Goal: Information Seeking & Learning: Learn about a topic

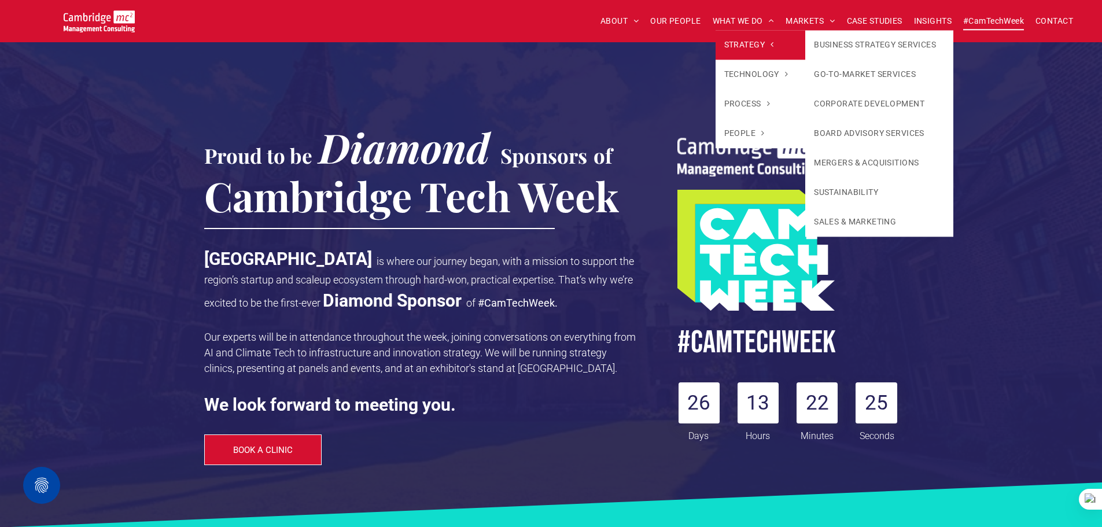
scroll to position [1716, 0]
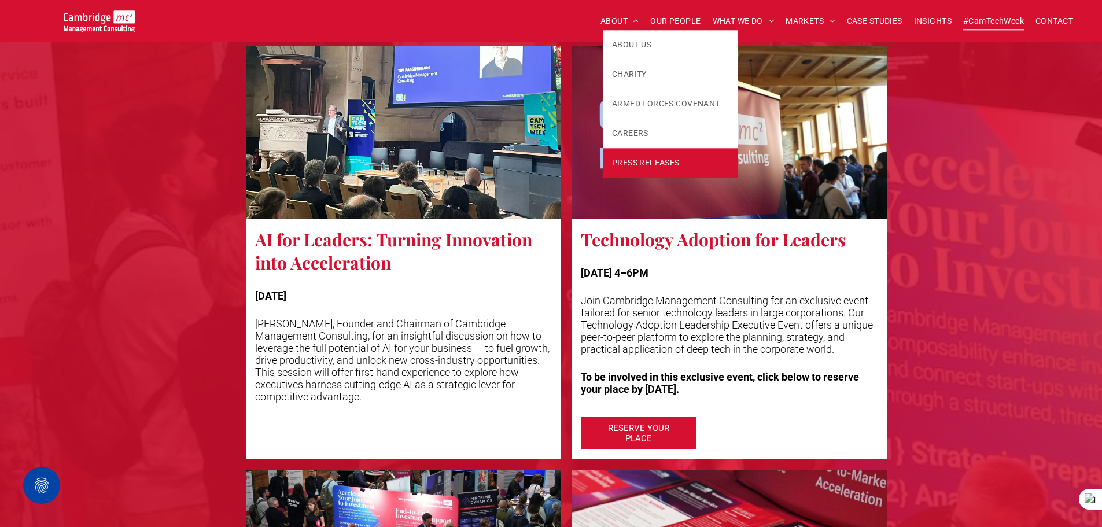
click at [642, 155] on link "PRESS RELEASES" at bounding box center [670, 162] width 134 height 29
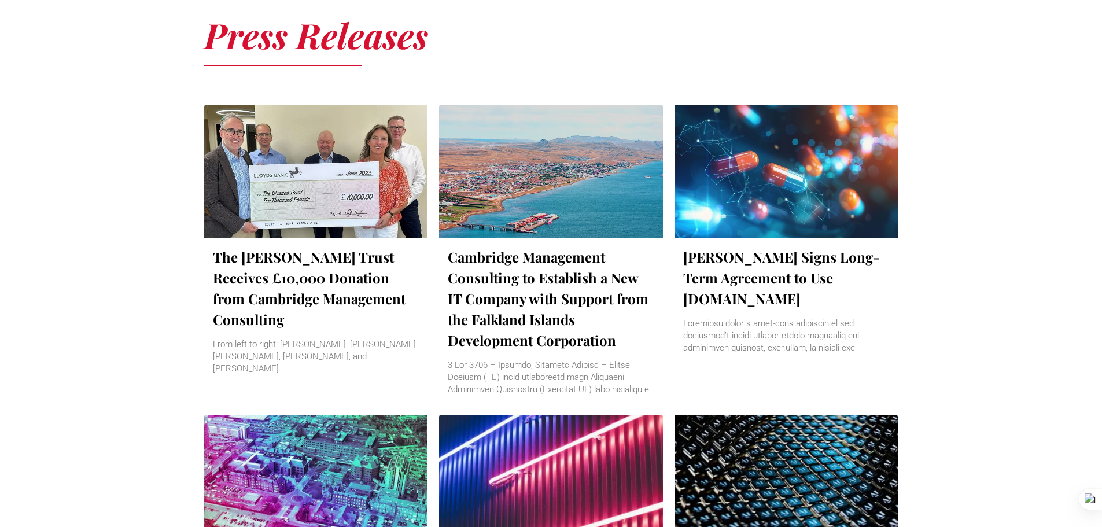
scroll to position [463, 0]
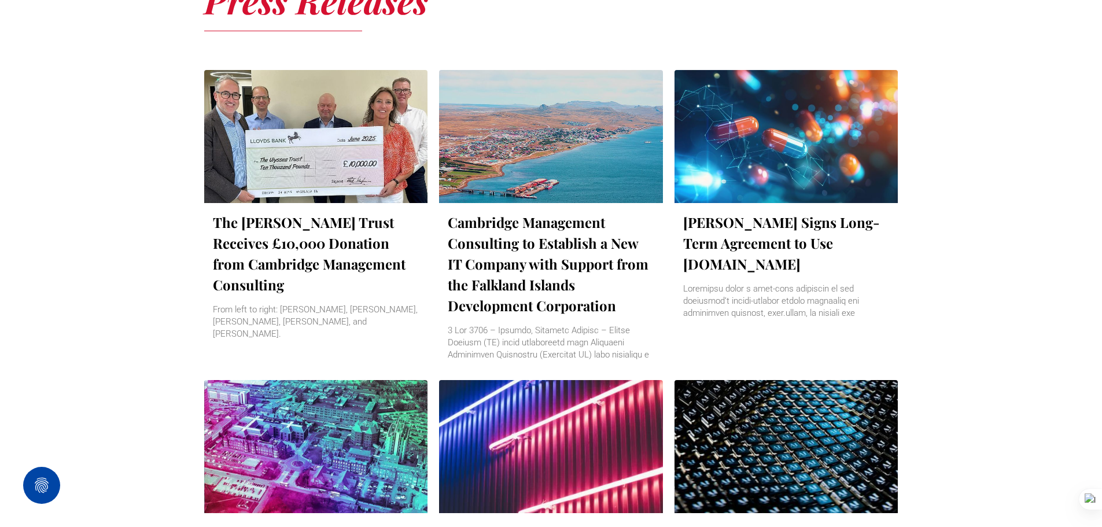
click at [395, 156] on div at bounding box center [315, 136] width 237 height 141
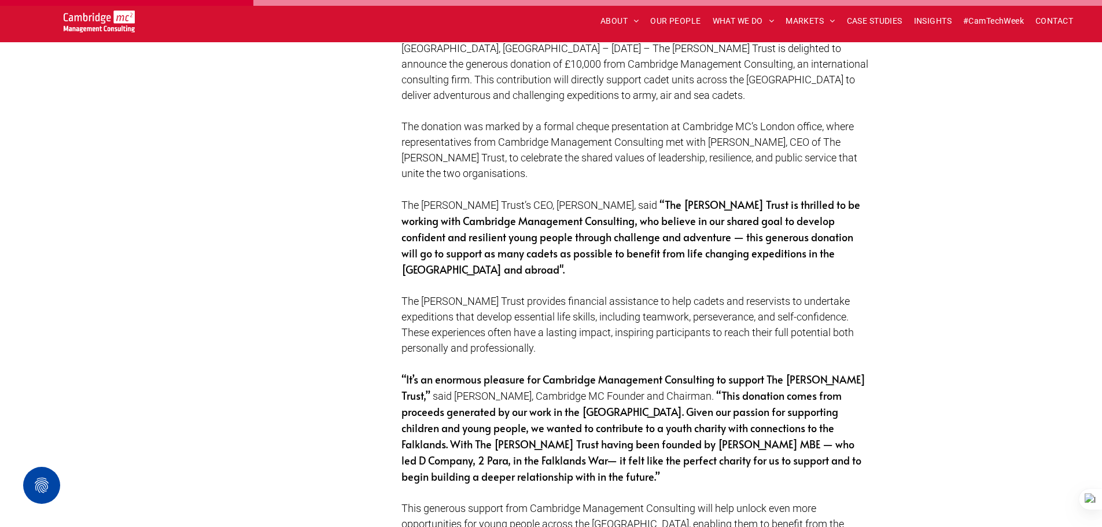
scroll to position [694, 0]
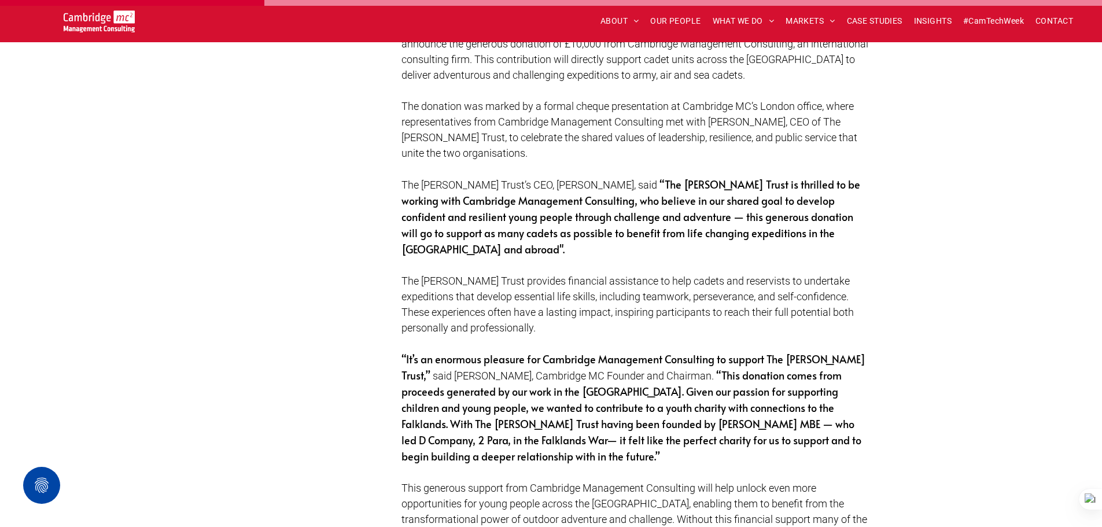
click at [896, 239] on div "Subscribe Contact us From left to right: Tim Passingham, Tom Burton, Erling Aro…" at bounding box center [551, 480] width 694 height 1630
click at [921, 24] on span "INSIGHTS" at bounding box center [933, 21] width 38 height 18
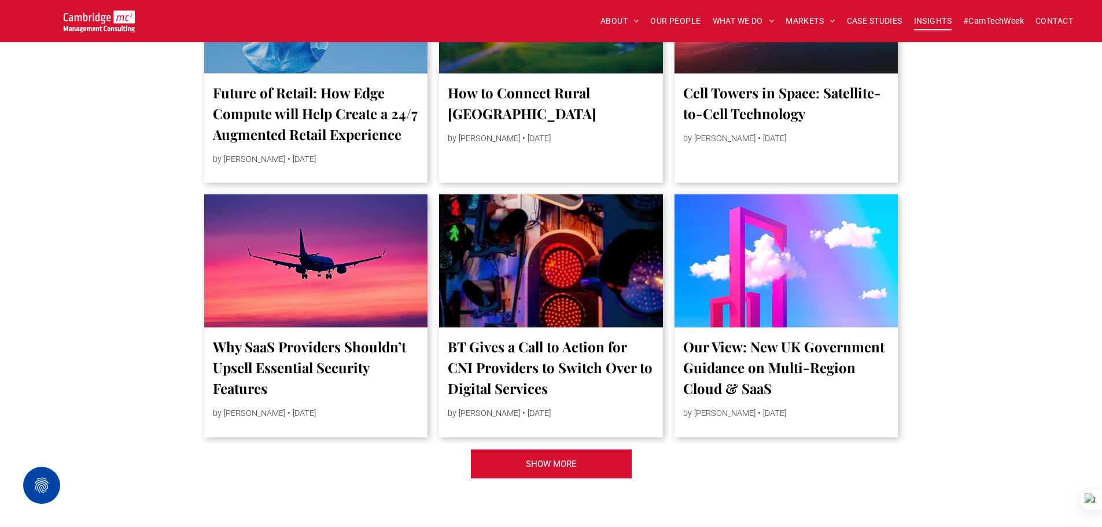
scroll to position [2421, 0]
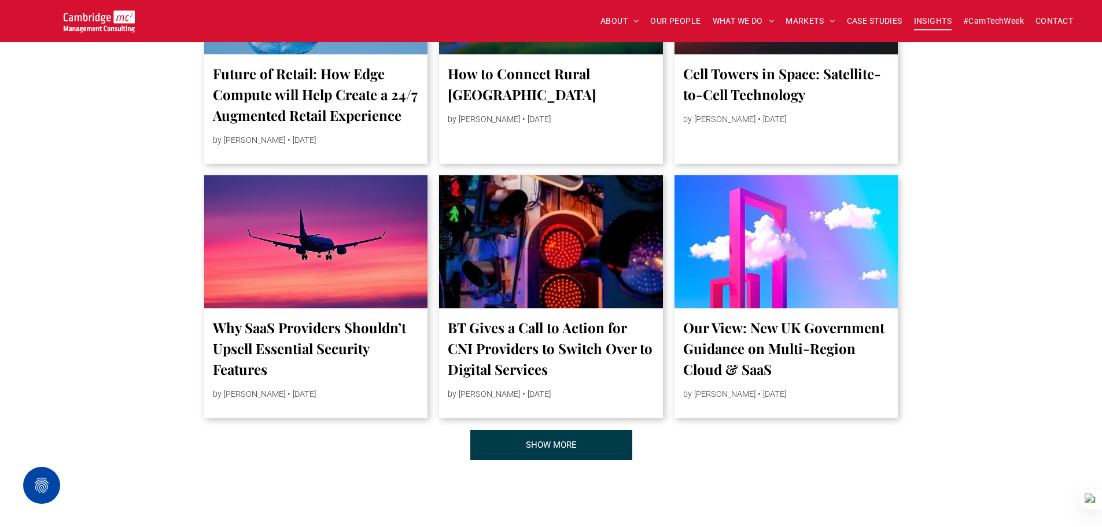
click at [599, 442] on link "SHOW MORE" at bounding box center [551, 445] width 162 height 30
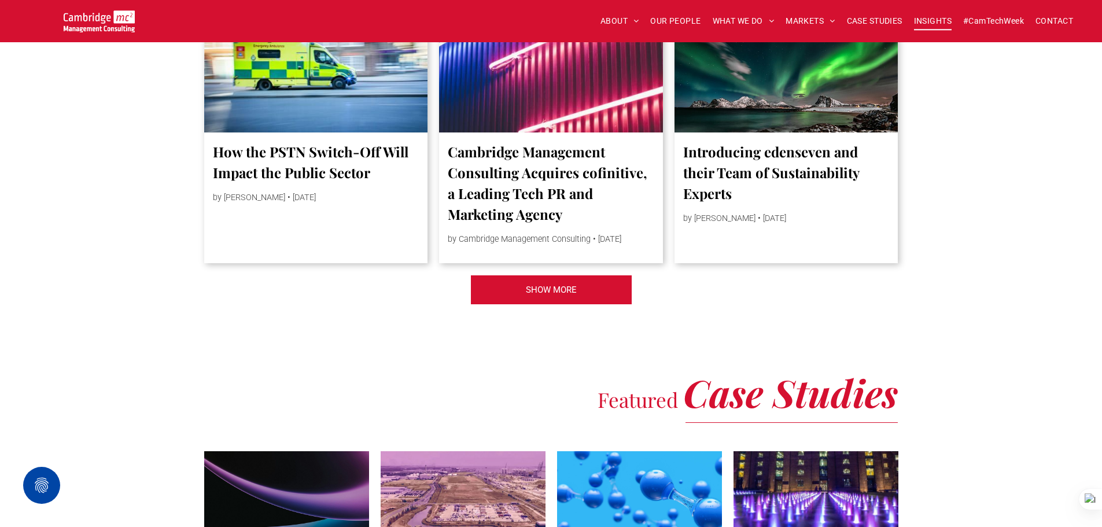
scroll to position [4735, 0]
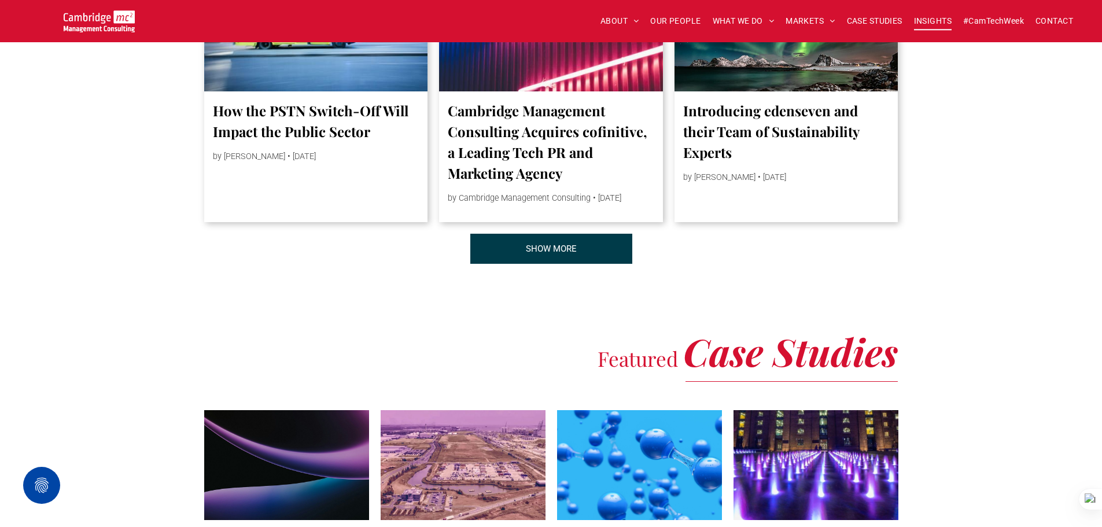
click at [589, 264] on link "SHOW MORE" at bounding box center [551, 249] width 162 height 30
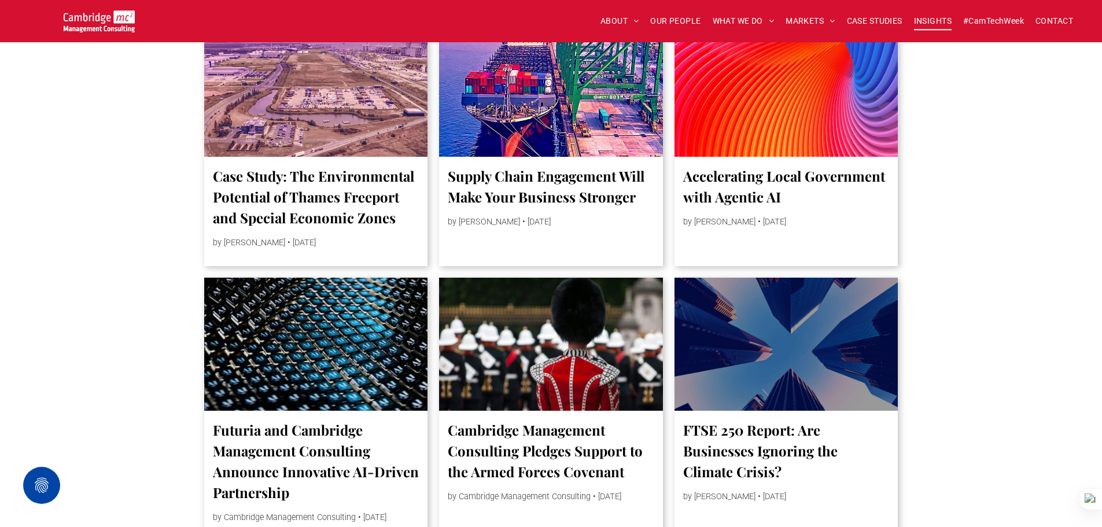
scroll to position [4966, 0]
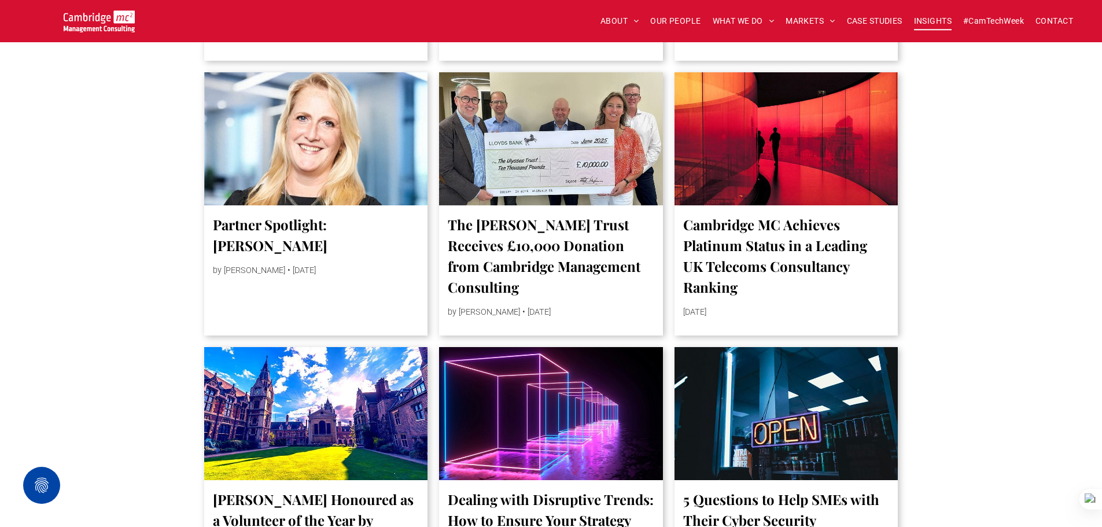
scroll to position [925, 0]
